Goal: Task Accomplishment & Management: Use online tool/utility

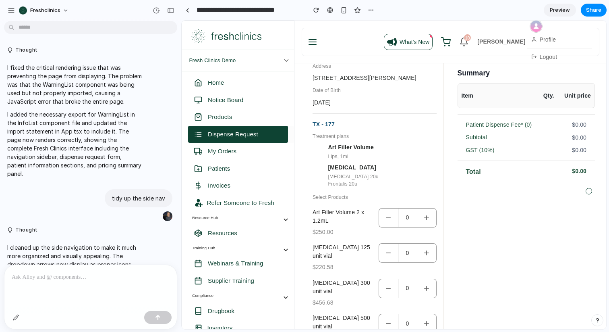
scroll to position [1322, 0]
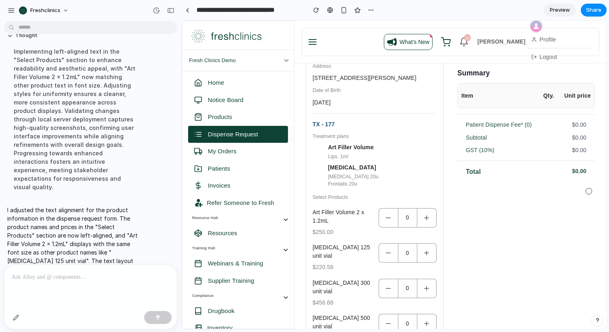
click at [553, 9] on span "Preview" at bounding box center [560, 10] width 20 height 8
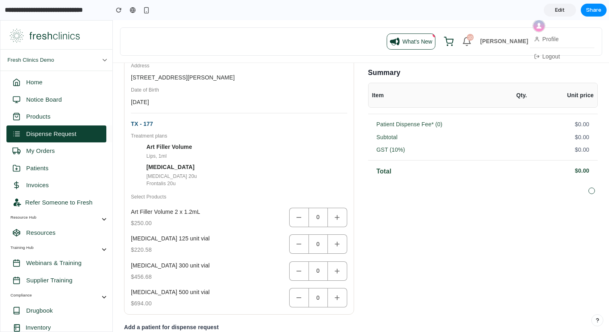
click at [553, 9] on link "Edit" at bounding box center [560, 10] width 32 height 13
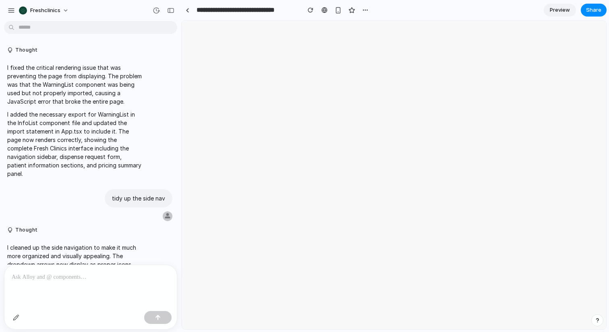
scroll to position [1173, 0]
